Goal: Task Accomplishment & Management: Manage account settings

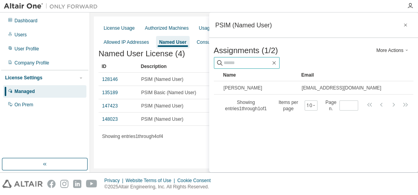
click at [251, 64] on input "text" at bounding box center [247, 63] width 47 height 8
click at [388, 54] on button "More Actions" at bounding box center [393, 50] width 38 height 6
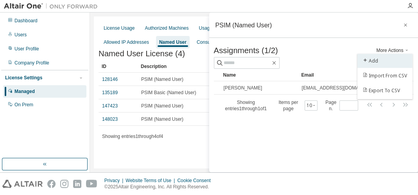
click at [383, 61] on div "Add" at bounding box center [385, 61] width 49 height 11
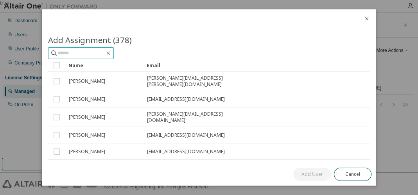
click at [90, 54] on input "text" at bounding box center [81, 53] width 47 height 8
type input "******"
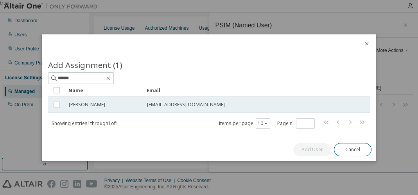
click at [90, 106] on span "[PERSON_NAME]" at bounding box center [87, 105] width 36 height 6
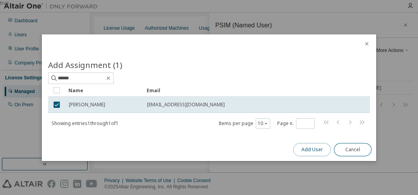
click at [304, 148] on button "Add User" at bounding box center [312, 149] width 38 height 13
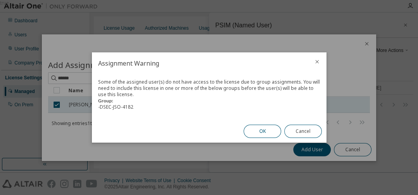
click at [258, 135] on button "OK" at bounding box center [263, 131] width 38 height 13
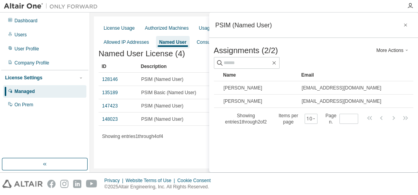
click at [246, 141] on div "PSIM (Named User) Assignments (2/2) More Actions Add Import From CSV Export To …" at bounding box center [313, 93] width 209 height 160
click at [181, 155] on div "License Usage Authorized Machines Usage Logs License Priority Groups Feature Re…" at bounding box center [254, 92] width 320 height 152
click at [407, 27] on icon "button" at bounding box center [405, 25] width 5 height 6
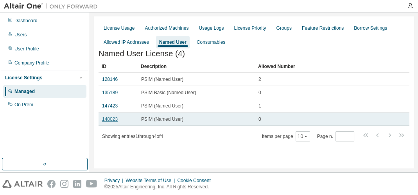
click at [106, 122] on link "148023" at bounding box center [110, 119] width 16 height 5
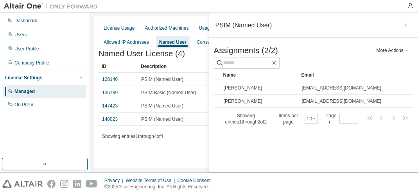
click at [389, 50] on button "More Actions" at bounding box center [393, 50] width 38 height 6
click at [333, 160] on div "PSIM (Named User) Assignments (2/2) More Actions Add Import From CSV Export To …" at bounding box center [313, 93] width 209 height 160
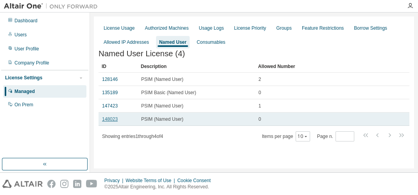
click at [114, 120] on link "148023" at bounding box center [110, 119] width 16 height 5
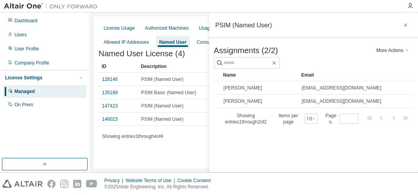
click at [405, 28] on icon "button" at bounding box center [405, 25] width 5 height 6
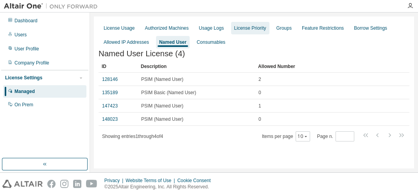
click at [248, 27] on div "License Priority" at bounding box center [250, 28] width 32 height 6
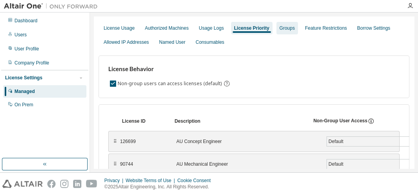
click at [283, 28] on div "Groups" at bounding box center [287, 28] width 15 height 6
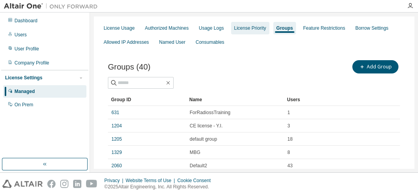
click at [246, 23] on div "License Priority" at bounding box center [250, 28] width 38 height 13
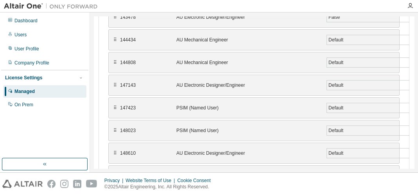
scroll to position [412, 0]
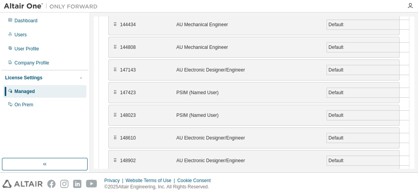
click at [210, 112] on div "PSIM (Named User)" at bounding box center [246, 115] width 141 height 6
click at [114, 112] on div "⠿" at bounding box center [115, 115] width 4 height 6
click at [164, 112] on div "148023" at bounding box center [143, 115] width 47 height 6
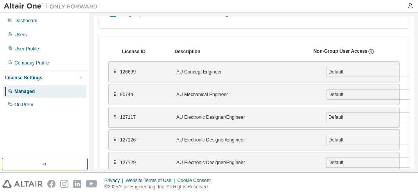
scroll to position [0, 0]
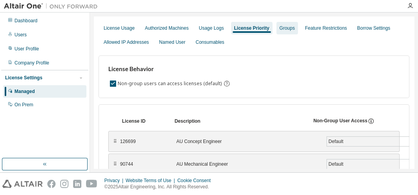
click at [280, 28] on div "Groups" at bounding box center [287, 28] width 15 height 6
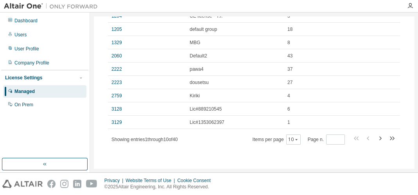
scroll to position [110, 0]
click at [376, 138] on icon "button" at bounding box center [380, 137] width 9 height 9
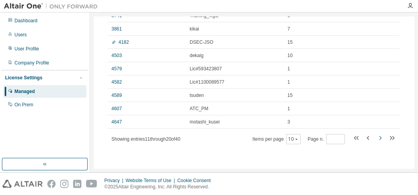
click at [376, 135] on icon "button" at bounding box center [380, 137] width 9 height 9
type input "*"
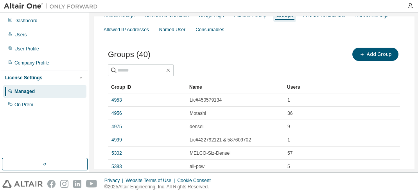
scroll to position [12, 0]
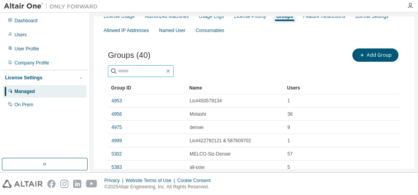
click at [160, 74] on span at bounding box center [141, 71] width 66 height 12
click at [156, 71] on input "text" at bounding box center [141, 71] width 47 height 8
type input "**"
type input "*"
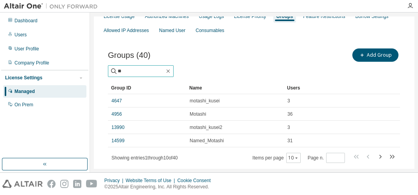
type input "*"
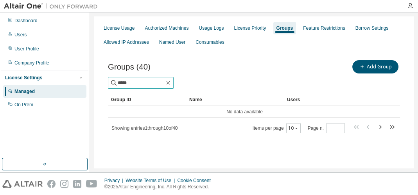
scroll to position [0, 0]
drag, startPoint x: 137, startPoint y: 85, endPoint x: 87, endPoint y: 90, distance: 50.3
click at [87, 90] on div "Dashboard Users User Profile Company Profile License Settings Managed On Prem L…" at bounding box center [209, 93] width 418 height 160
type input "******"
click at [247, 28] on div "License Priority" at bounding box center [250, 28] width 32 height 6
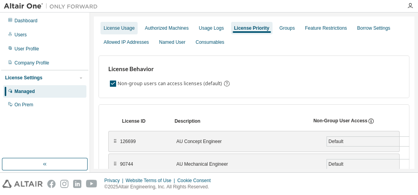
click at [129, 28] on div "License Usage" at bounding box center [119, 28] width 31 height 6
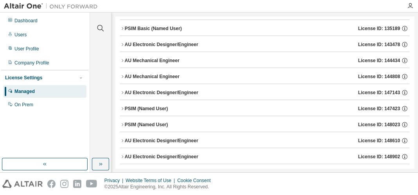
scroll to position [250, 0]
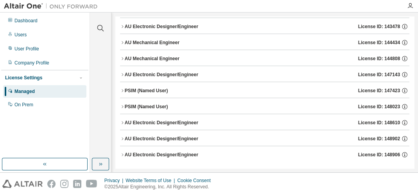
click at [176, 104] on div "PSIM (Named User) License ID: 148023" at bounding box center [267, 106] width 285 height 7
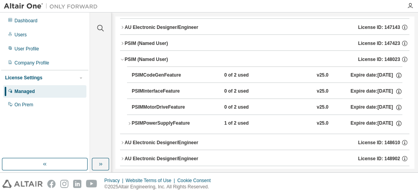
scroll to position [298, 0]
click at [191, 120] on div "PSIMPowerSupplyFeature" at bounding box center [167, 123] width 70 height 7
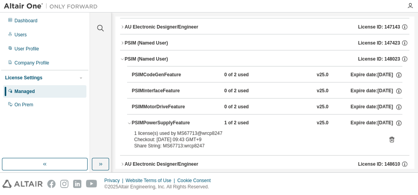
click at [202, 104] on div "PSIMMotorDriveFeature 0 of 2 used v25.0 Expire date: 2026-08-07" at bounding box center [267, 107] width 271 height 7
click at [177, 104] on div "PSIMMotorDriveFeature" at bounding box center [167, 107] width 70 height 7
click at [171, 93] on button "PSIMInterfaceFeature 0 of 2 used v25.0 Expire date: 2026-08-07" at bounding box center [267, 91] width 271 height 17
click at [175, 120] on div "PSIMPowerSupplyFeature" at bounding box center [167, 123] width 70 height 7
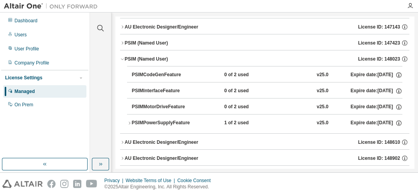
click at [175, 120] on div "PSIMPowerSupplyFeature" at bounding box center [167, 123] width 70 height 7
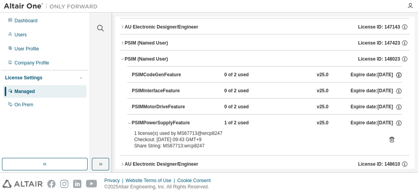
click at [396, 72] on icon "button" at bounding box center [398, 74] width 5 height 5
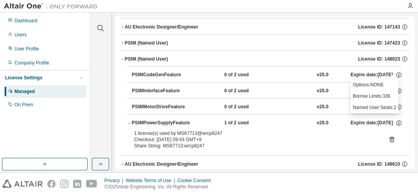
click at [371, 106] on p "Named User Seats: 2" at bounding box center [374, 107] width 43 height 7
click at [241, 88] on div "0 of 2 used" at bounding box center [259, 91] width 70 height 7
click at [234, 99] on button "PSIMMotorDriveFeature 0 of 2 used v25.0 Expire date: 2026-08-07" at bounding box center [267, 107] width 271 height 17
click at [226, 120] on div "1 of 2 used" at bounding box center [259, 123] width 70 height 7
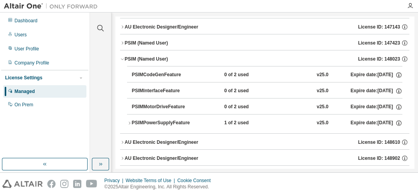
click at [215, 134] on button "AU Electronic Designer/Engineer License ID: 148610" at bounding box center [265, 142] width 290 height 17
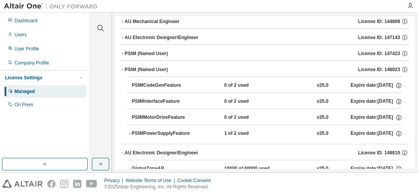
scroll to position [286, 0]
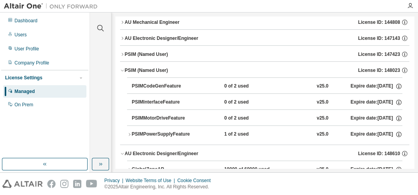
click at [190, 85] on div "PSIMCodeGenFeature" at bounding box center [167, 86] width 70 height 7
click at [168, 83] on div "PSIMCodeGenFeature" at bounding box center [167, 86] width 70 height 7
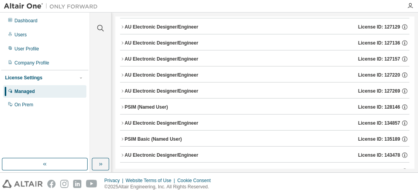
scroll to position [0, 0]
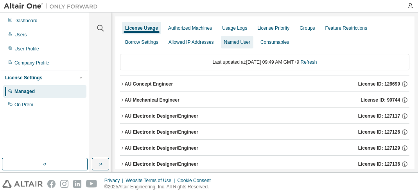
click at [236, 38] on div "Named User" at bounding box center [237, 42] width 32 height 13
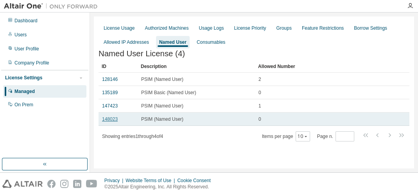
click at [112, 122] on link "148023" at bounding box center [110, 119] width 16 height 5
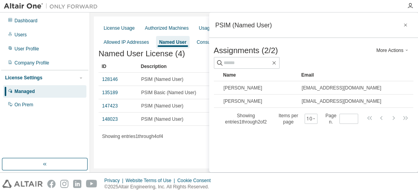
click at [387, 52] on button "More Actions" at bounding box center [393, 50] width 38 height 6
click at [379, 72] on div "Import From CSV" at bounding box center [385, 75] width 49 height 11
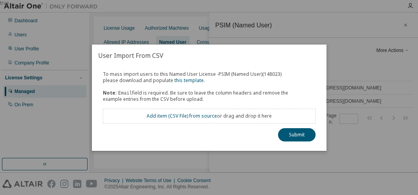
click at [352, 81] on div "true" at bounding box center [209, 97] width 418 height 195
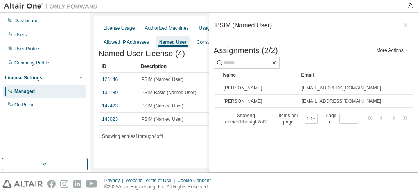
click at [403, 23] on icon "button" at bounding box center [405, 25] width 5 height 6
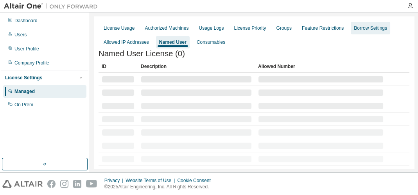
click at [354, 29] on div "Borrow Settings" at bounding box center [370, 28] width 33 height 6
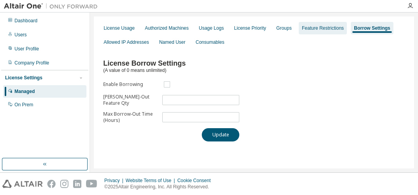
click at [328, 25] on div "Feature Restrictions" at bounding box center [323, 28] width 42 height 6
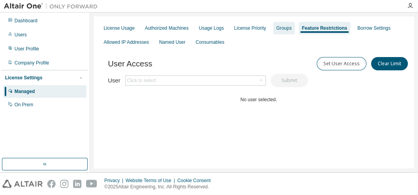
click at [277, 28] on div "Groups" at bounding box center [284, 28] width 15 height 6
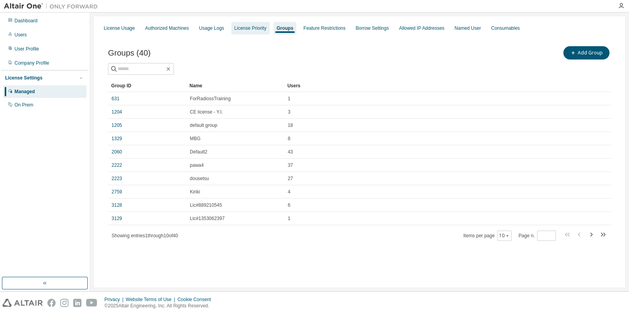
click at [247, 29] on div "License Priority" at bounding box center [250, 28] width 32 height 6
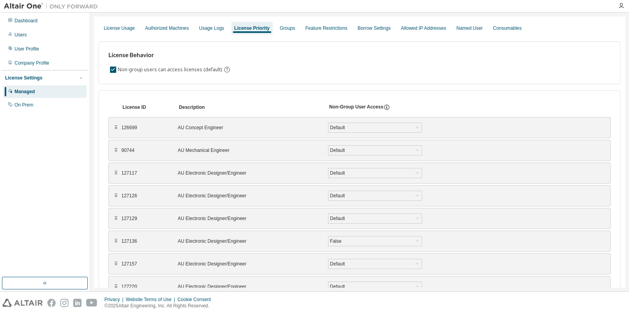
click at [37, 92] on div "Managed" at bounding box center [44, 91] width 83 height 13
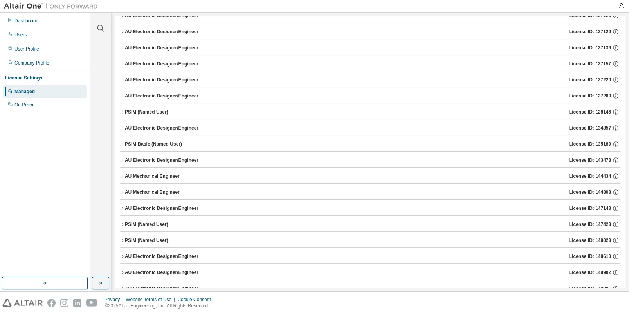
scroll to position [120, 0]
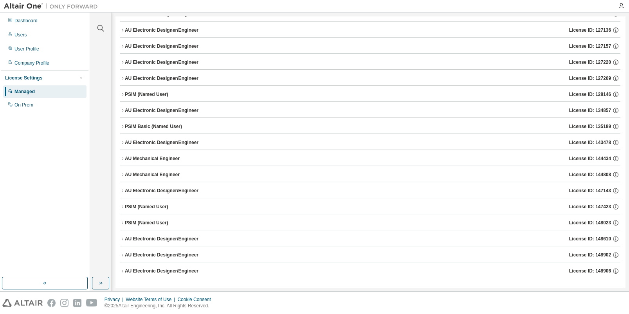
click at [330, 195] on div "PSIM (Named User) License ID: 148023" at bounding box center [372, 222] width 495 height 7
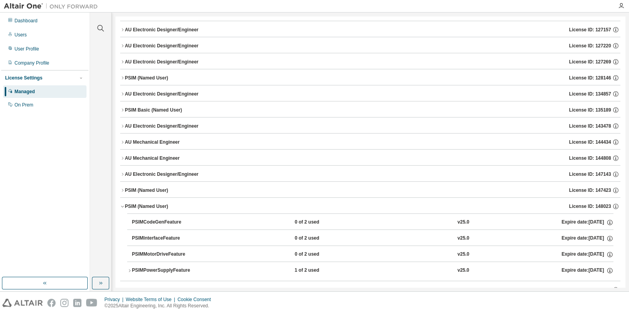
scroll to position [186, 0]
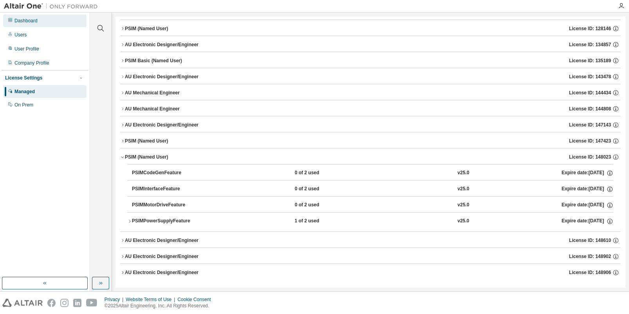
click at [35, 20] on div "Dashboard" at bounding box center [25, 21] width 23 height 6
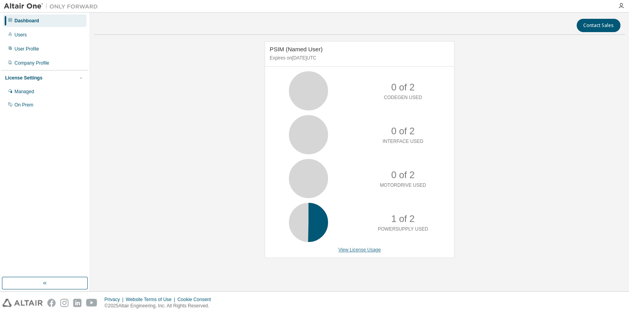
click at [360, 195] on link "View License Usage" at bounding box center [359, 249] width 43 height 5
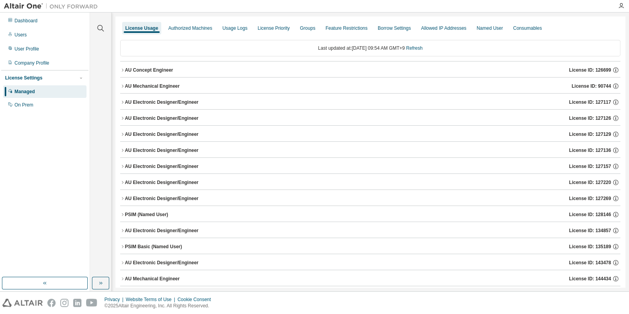
click at [308, 34] on div "License Usage Authorized Machines Usage Logs License Priority Groups Feature Re…" at bounding box center [370, 28] width 500 height 14
click at [302, 32] on div "Groups" at bounding box center [308, 28] width 22 height 13
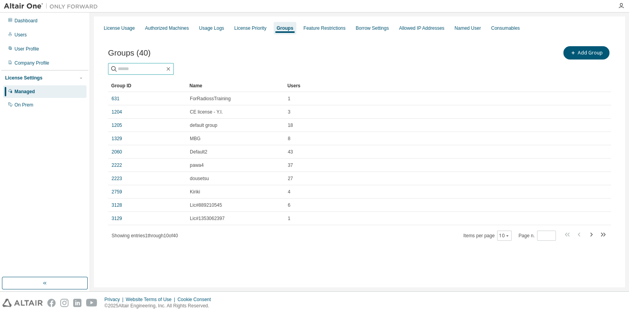
click at [163, 68] on input "text" at bounding box center [141, 69] width 47 height 8
type input "*"
type input "*****"
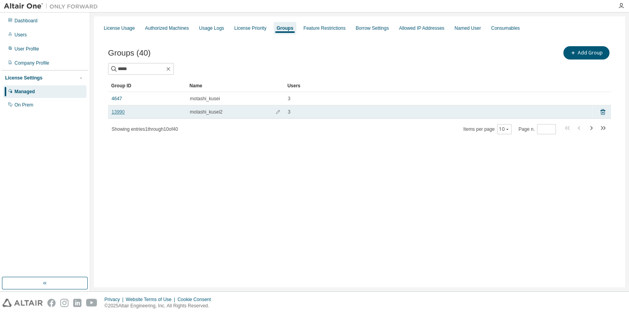
click at [119, 112] on link "13990" at bounding box center [118, 112] width 13 height 6
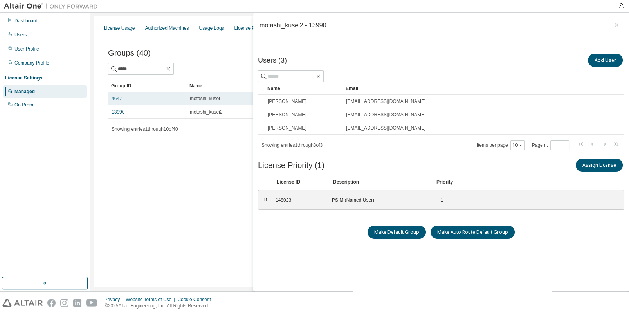
click at [117, 99] on link "4647" at bounding box center [117, 98] width 11 height 6
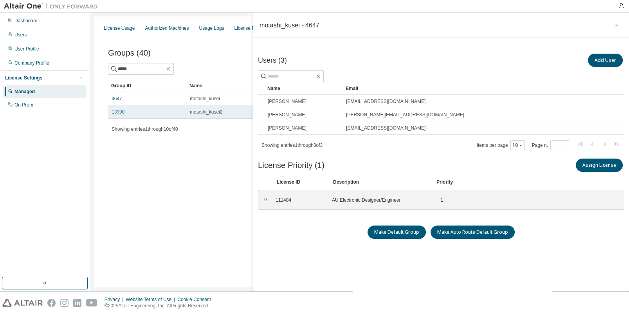
click at [118, 110] on link "13990" at bounding box center [118, 112] width 13 height 6
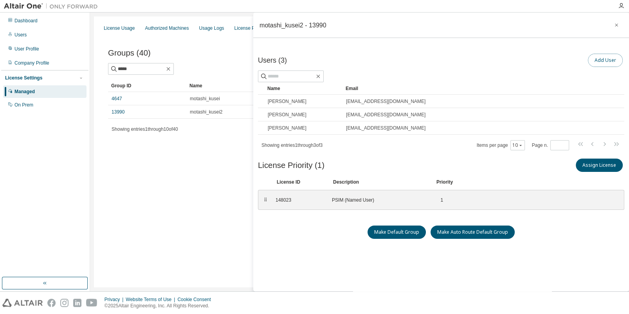
click at [418, 56] on button "Add User" at bounding box center [605, 60] width 35 height 13
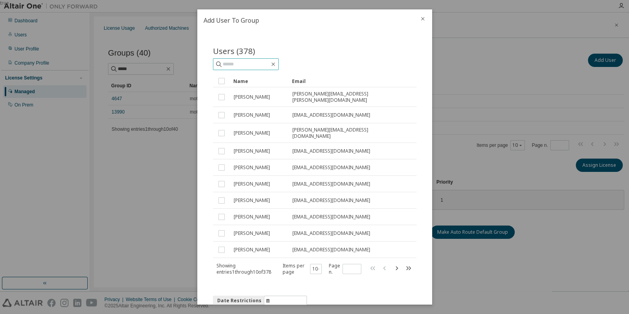
click at [250, 66] on input "text" at bounding box center [246, 64] width 47 height 8
type input "********"
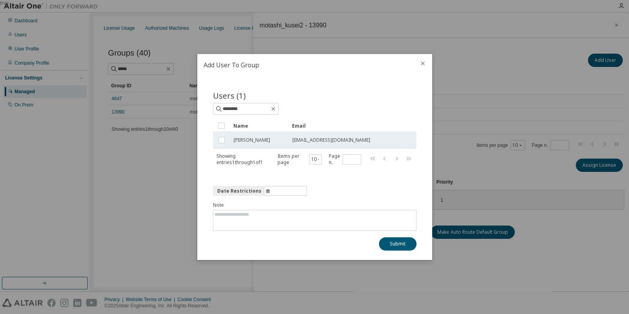
click at [251, 140] on span "[PERSON_NAME]" at bounding box center [252, 140] width 36 height 6
click at [394, 195] on button "Submit" at bounding box center [398, 243] width 38 height 13
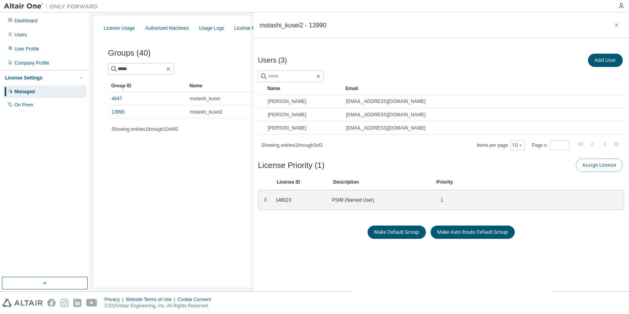
click at [418, 164] on button "Assign License" at bounding box center [599, 164] width 47 height 13
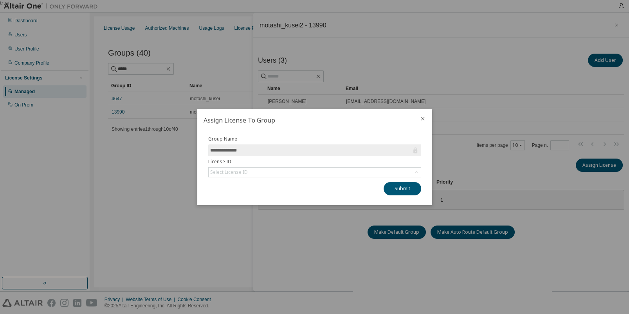
click at [418, 117] on icon "close" at bounding box center [423, 119] width 4 height 4
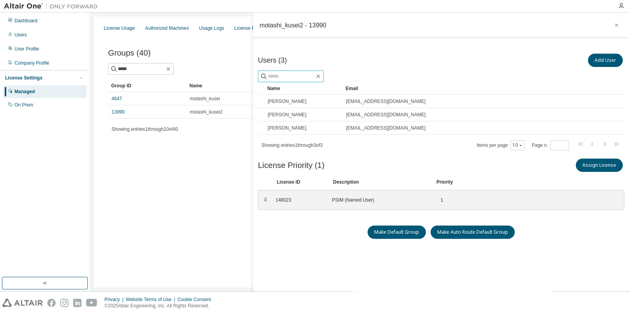
click at [294, 76] on input "text" at bounding box center [291, 76] width 47 height 8
type input "********"
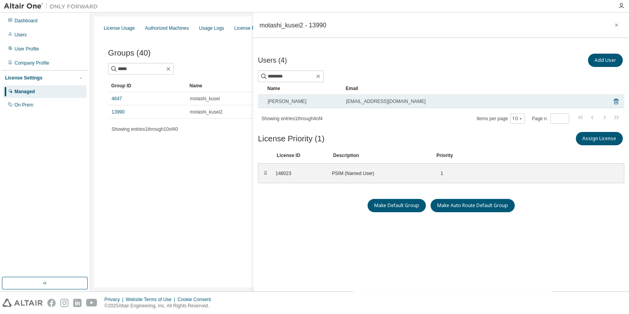
click at [301, 99] on span "[PERSON_NAME]" at bounding box center [287, 101] width 39 height 6
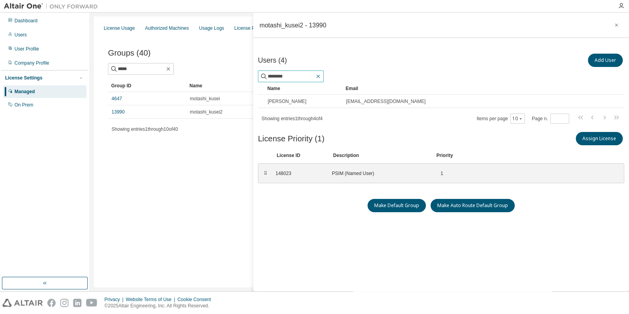
click at [321, 78] on icon "button" at bounding box center [318, 76] width 6 height 6
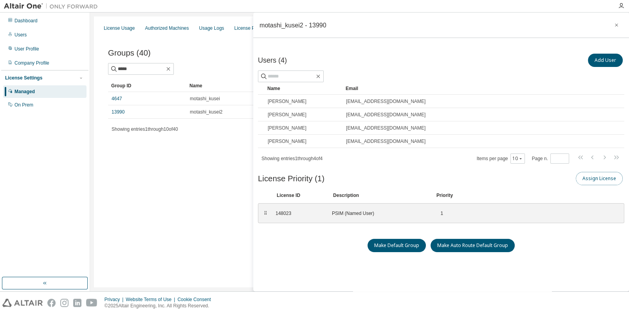
click at [418, 177] on button "Assign License" at bounding box center [599, 178] width 47 height 13
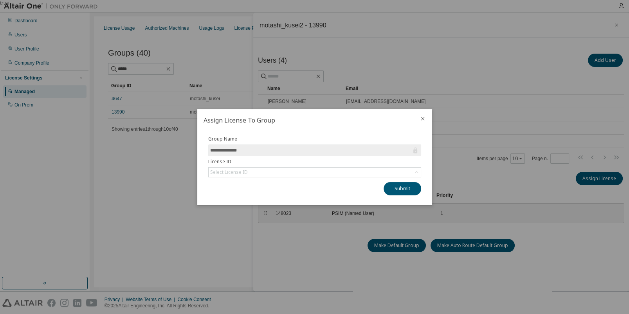
click at [362, 153] on input "**********" at bounding box center [310, 150] width 201 height 8
click at [353, 173] on div "Select License ID" at bounding box center [315, 171] width 212 height 9
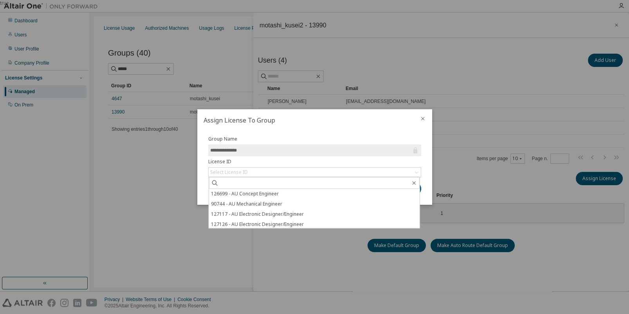
click at [418, 114] on div at bounding box center [422, 119] width 19 height 20
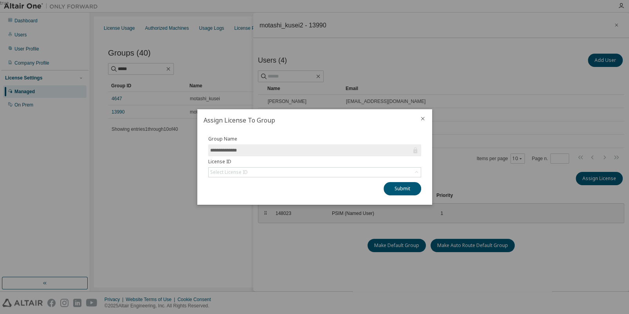
click at [418, 119] on icon "close" at bounding box center [422, 118] width 6 height 6
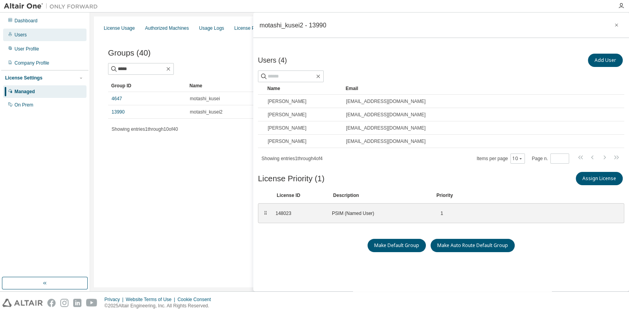
click at [20, 37] on div "Users" at bounding box center [20, 35] width 12 height 6
